Goal: Transaction & Acquisition: Obtain resource

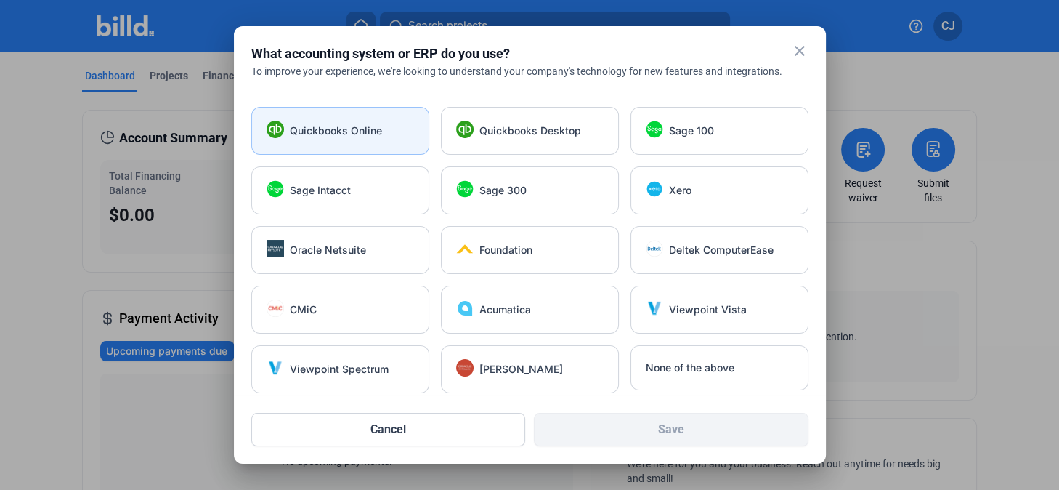
click at [362, 139] on div "Quickbooks Online" at bounding box center [340, 131] width 178 height 48
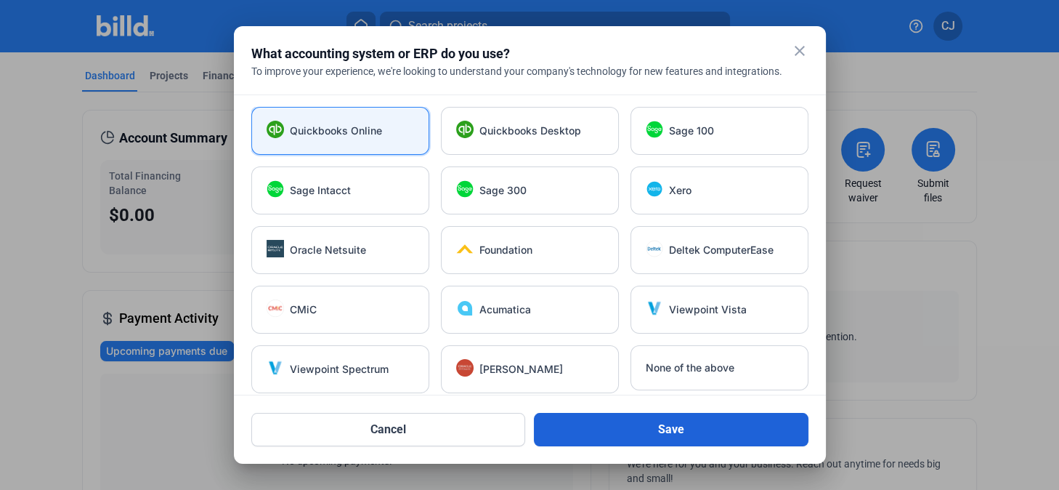
click at [724, 429] on button "Save" at bounding box center [671, 429] width 275 height 33
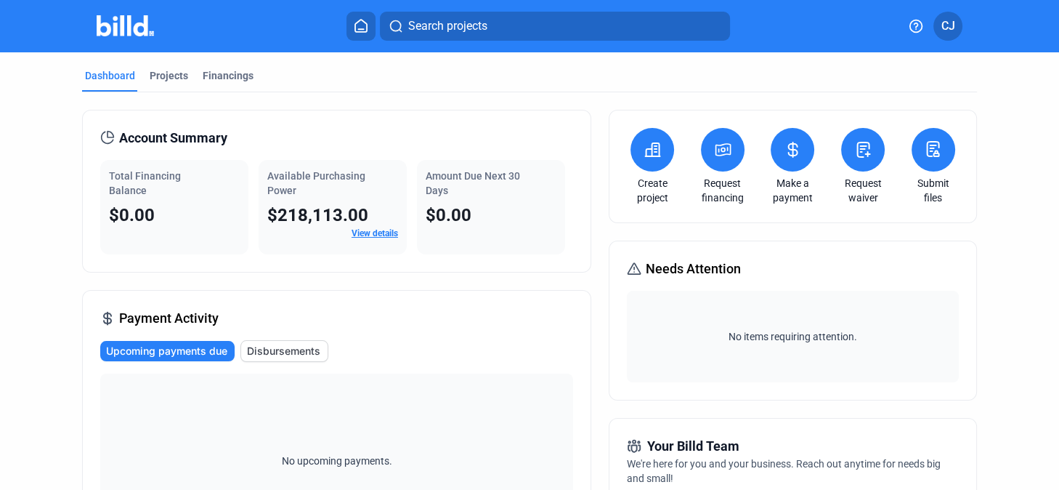
click at [646, 181] on link "Create project" at bounding box center [652, 190] width 51 height 29
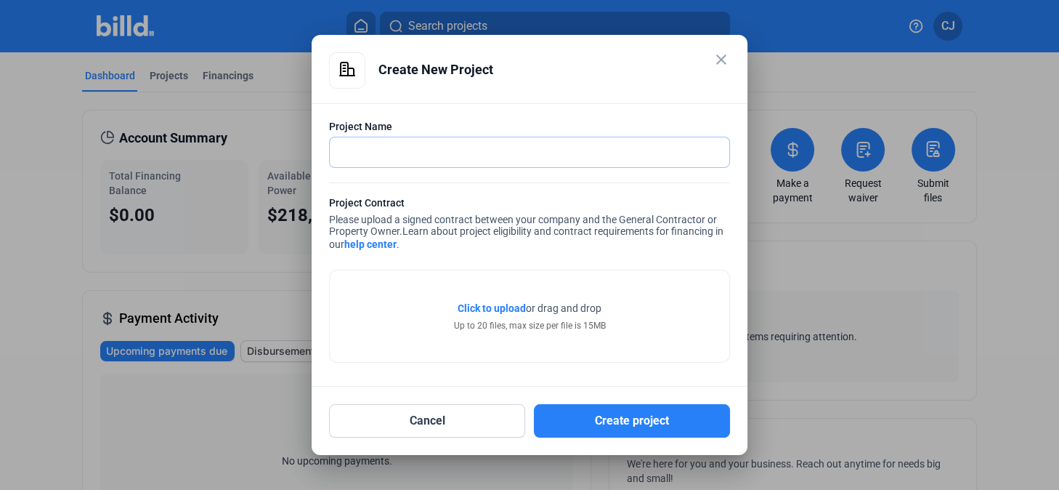
click at [368, 142] on input "text" at bounding box center [521, 152] width 383 height 30
click at [366, 157] on input "text" at bounding box center [529, 152] width 399 height 30
type input "B"
type input "[PERSON_NAME] AZ"
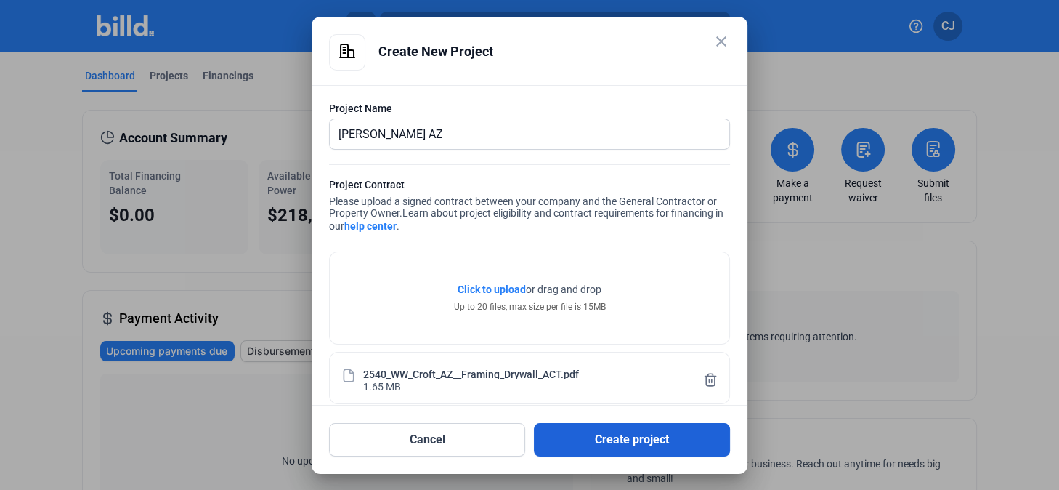
click at [622, 436] on button "Create project" at bounding box center [632, 439] width 196 height 33
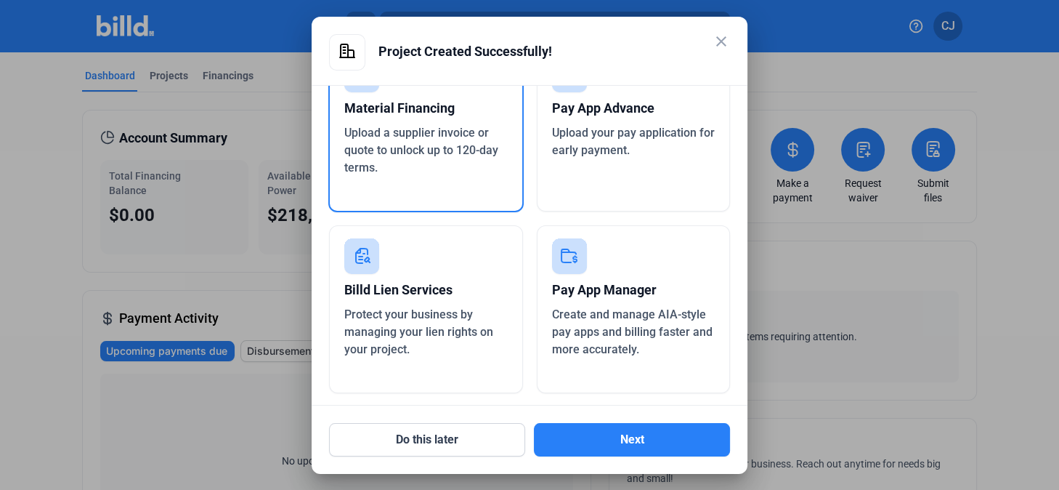
scroll to position [94, 0]
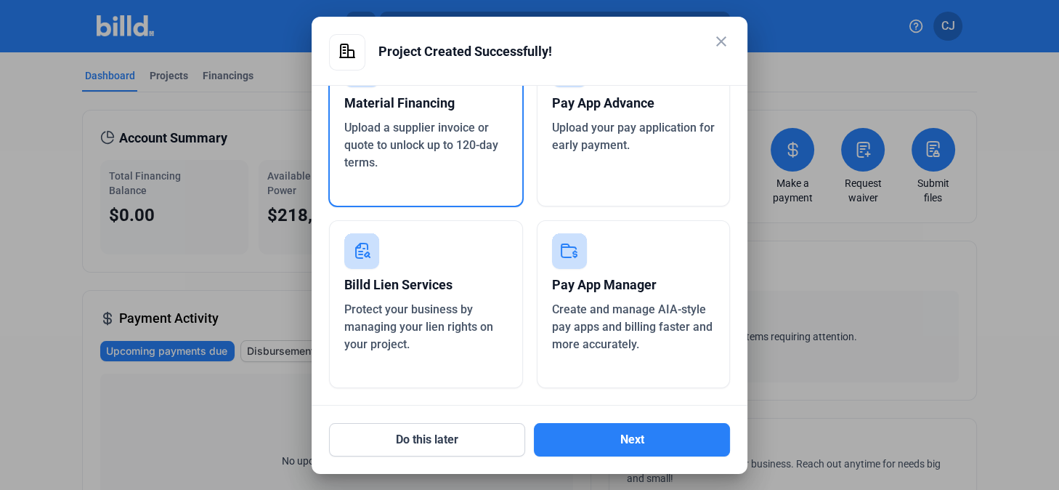
click at [645, 106] on div "Pay App Advance" at bounding box center [633, 103] width 163 height 32
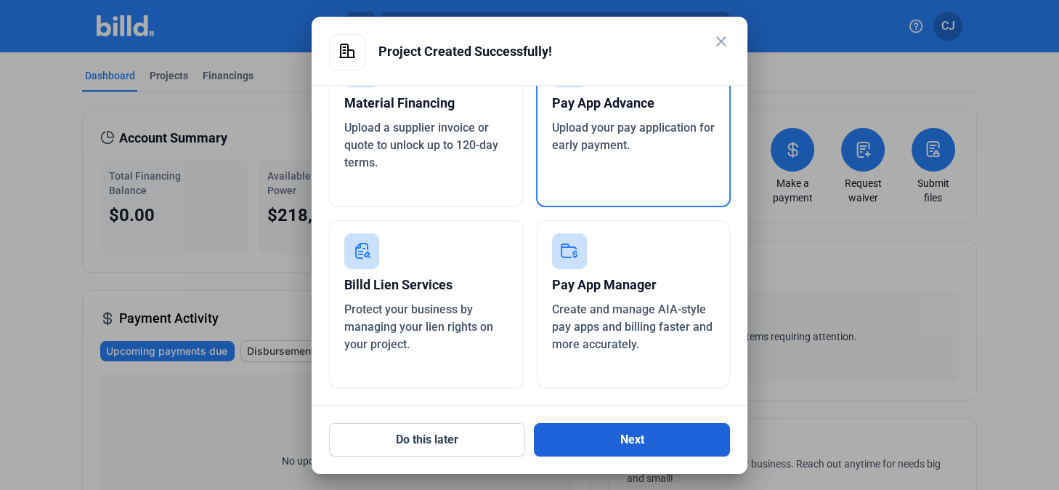
click at [614, 443] on button "Next" at bounding box center [632, 439] width 196 height 33
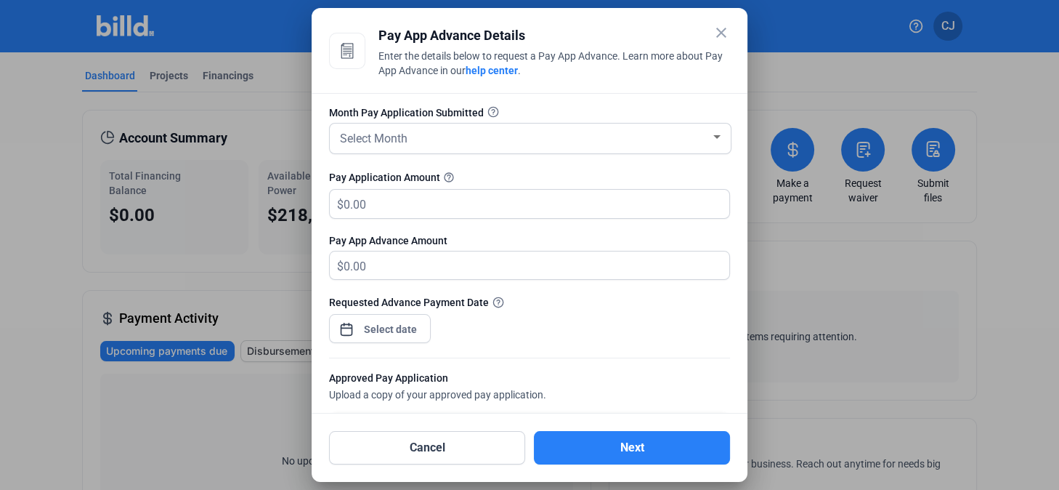
scroll to position [0, 0]
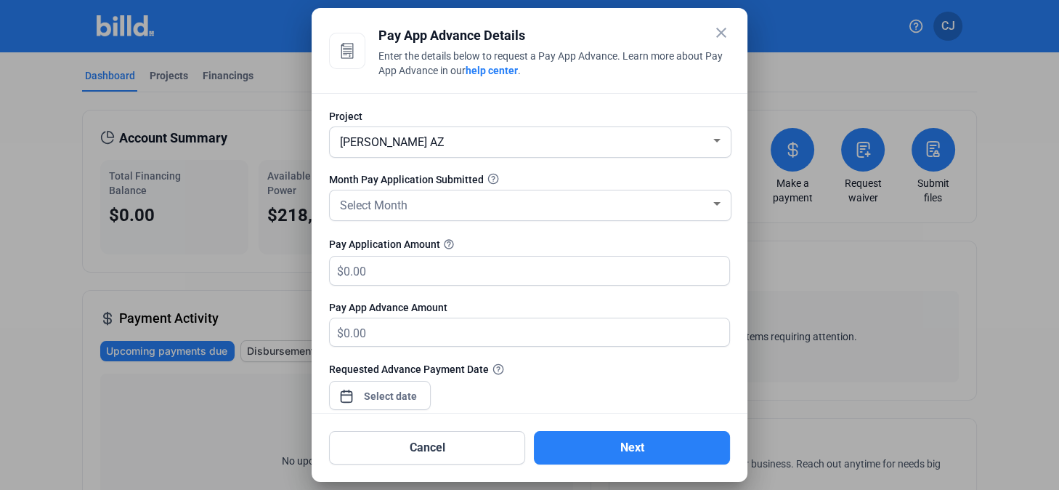
click at [515, 73] on link "help center" at bounding box center [492, 71] width 52 height 12
click at [217, 418] on div at bounding box center [529, 245] width 1059 height 490
click at [710, 208] on div at bounding box center [716, 204] width 13 height 12
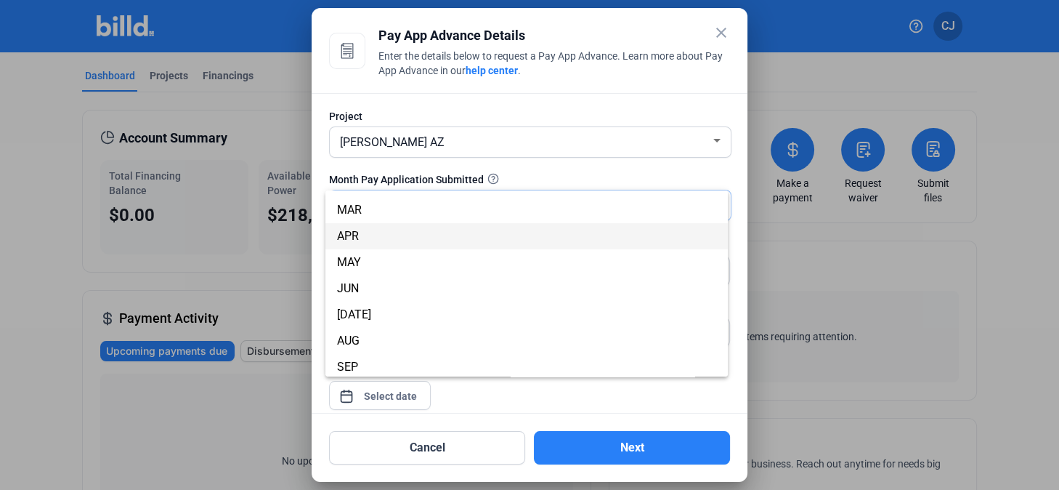
scroll to position [66, 0]
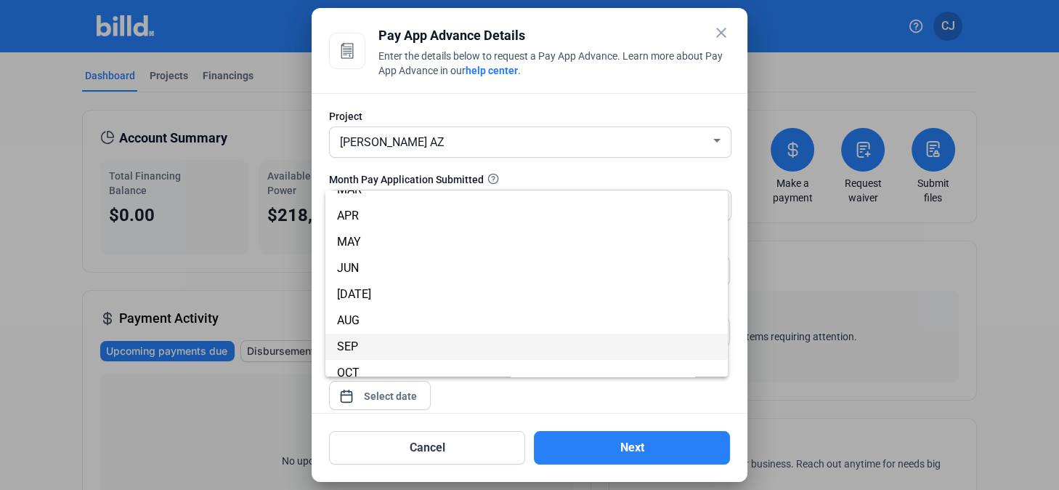
click at [397, 341] on span "SEP" at bounding box center [526, 346] width 379 height 26
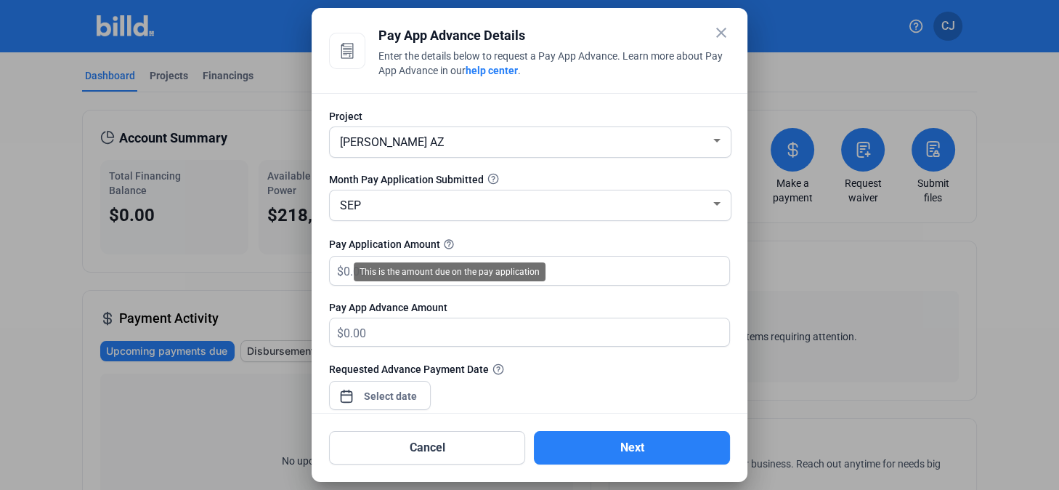
click at [446, 239] on mat-icon "help_outline" at bounding box center [448, 243] width 17 height 17
click at [445, 243] on mat-icon "help_outline" at bounding box center [448, 243] width 17 height 17
click at [553, 249] on div "Pay Application Amount help_outline" at bounding box center [529, 243] width 401 height 17
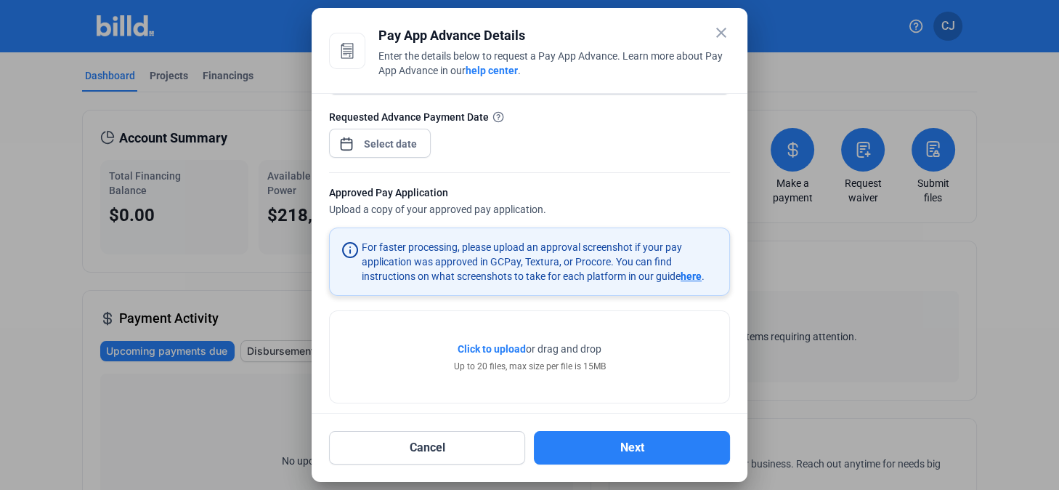
scroll to position [264, 0]
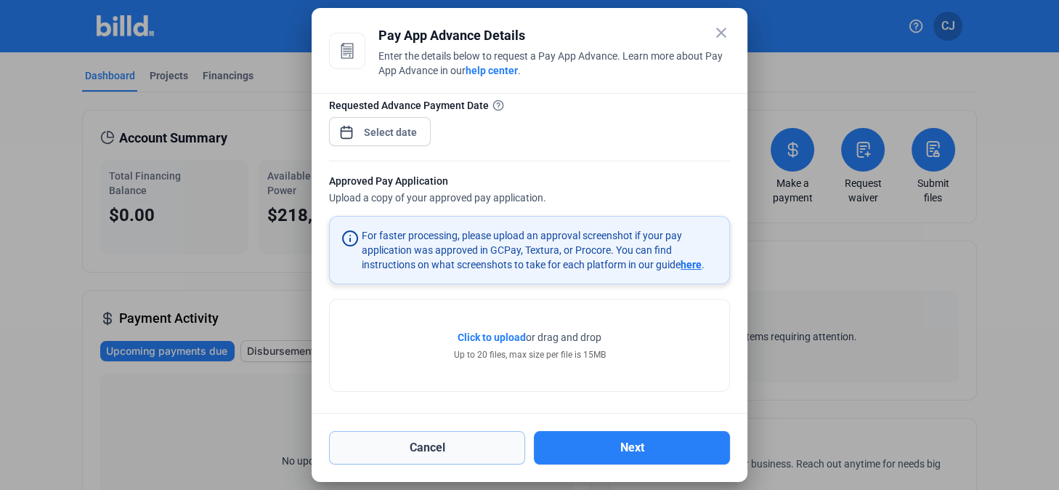
click at [466, 447] on button "Cancel" at bounding box center [427, 447] width 196 height 33
